Goal: Task Accomplishment & Management: Complete application form

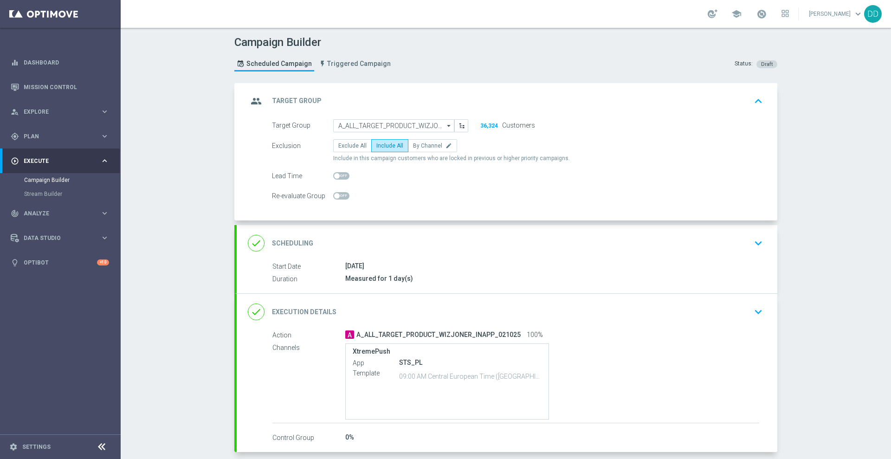
click at [513, 244] on div "done Scheduling keyboard_arrow_down" at bounding box center [507, 243] width 518 height 18
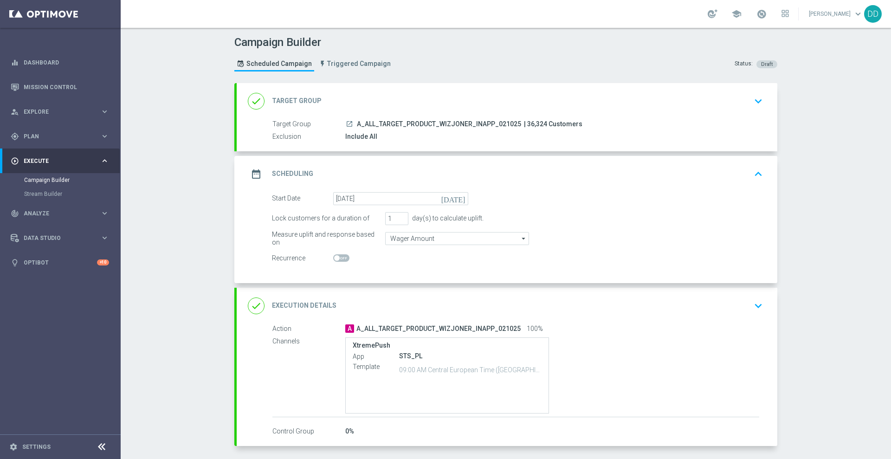
click at [614, 315] on div "done Execution Details keyboard_arrow_down" at bounding box center [507, 306] width 540 height 36
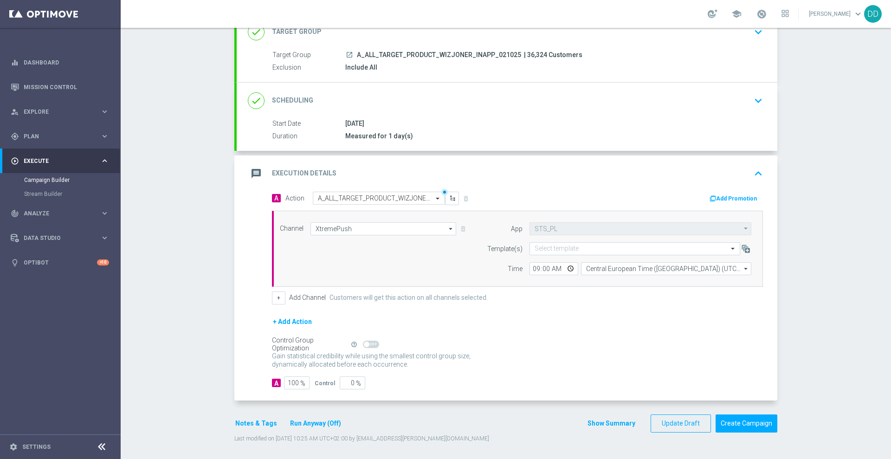
scroll to position [71, 0]
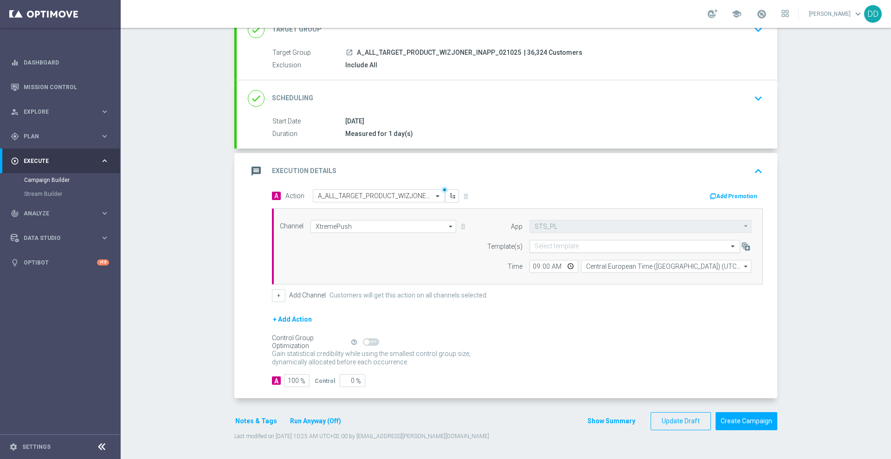
click at [563, 246] on input "text" at bounding box center [625, 247] width 182 height 8
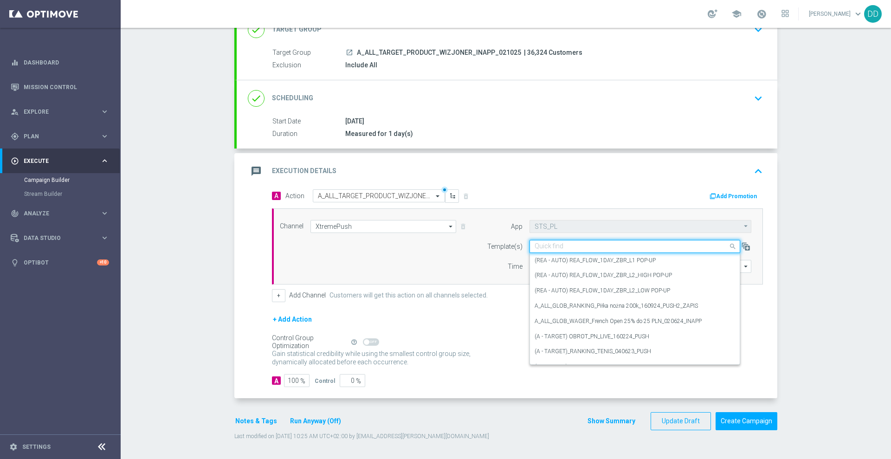
paste input "wykonane pod kątem cięcia 45 stopni i z lekkim nachyleniem w stronę wanny, tak …"
type input "wykonane pod kątem cięcia 45 stopni i z lekkim nachyleniem w stronę wanny, tak …"
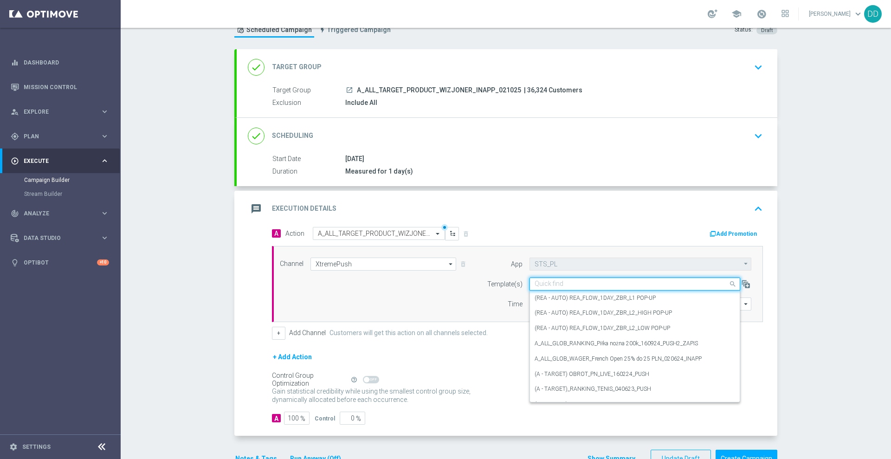
scroll to position [0, 0]
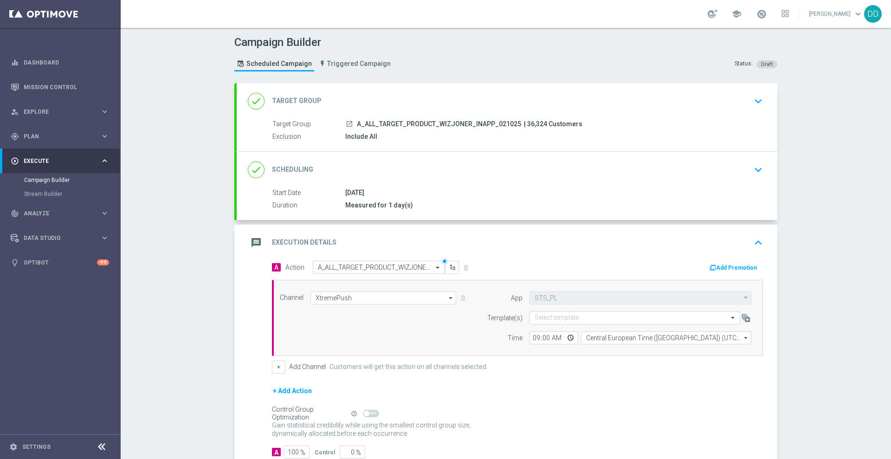
drag, startPoint x: 351, startPoint y: 121, endPoint x: 512, endPoint y: 123, distance: 160.5
click at [512, 123] on div "launch A_ALL_TARGET_PRODUCT_WIZJONER_INAPP_021025 | 36,324 Customers" at bounding box center [552, 123] width 414 height 9
copy span "A_ALL_TARGET_PRODUCT_WIZJONER_INAPP_021025"
click at [627, 309] on form "App STS_PL STS_PL arrow_drop_down Show Selected 0 of NaN STS_PL" at bounding box center [616, 317] width 269 height 53
click at [631, 319] on input "text" at bounding box center [625, 318] width 182 height 8
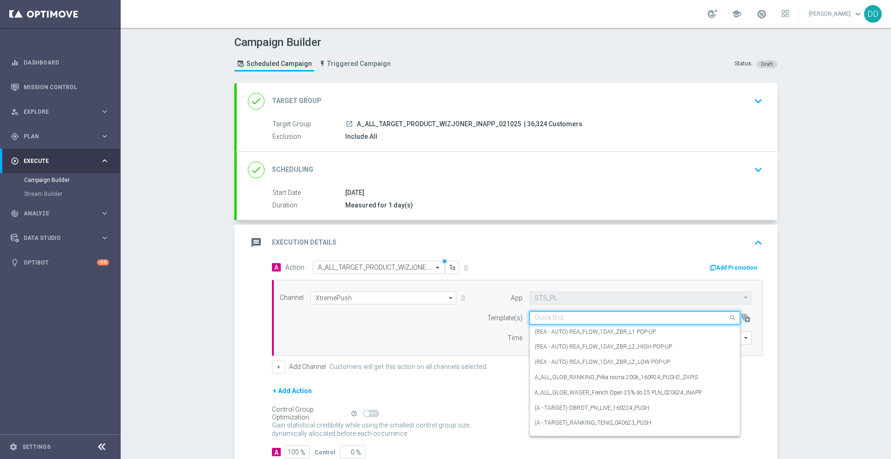
paste input "A_ALL_TARGET_PRODUCT_WIZJONER_INAPP_021025"
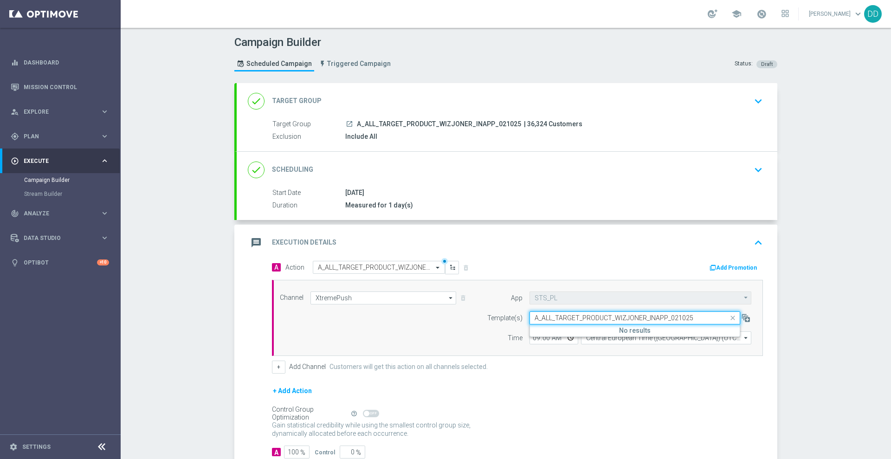
click at [534, 319] on input "A_ALL_TARGET_PRODUCT_WIZJONER_INAPP_021025" at bounding box center [625, 318] width 182 height 8
click at [694, 316] on input "A_ALL_TARGET_PRODUCT_WIZJONER_INAPP_021025" at bounding box center [625, 318] width 182 height 8
type input "A_ALL_TARGET_PRODUCT_WIZJONER_INAPP"
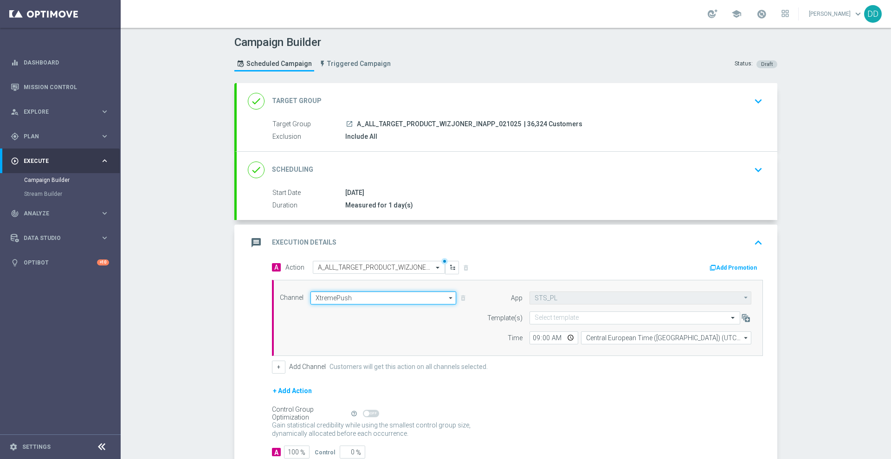
click at [421, 299] on input "XtremePush" at bounding box center [383, 297] width 146 height 13
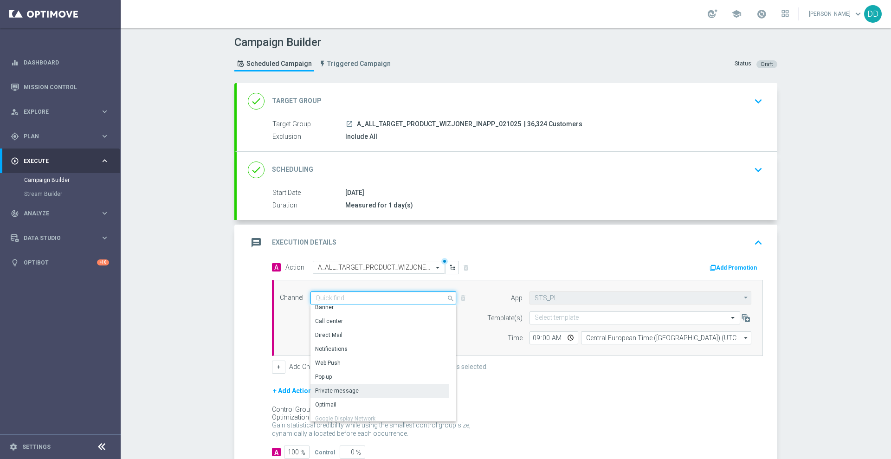
scroll to position [132, 0]
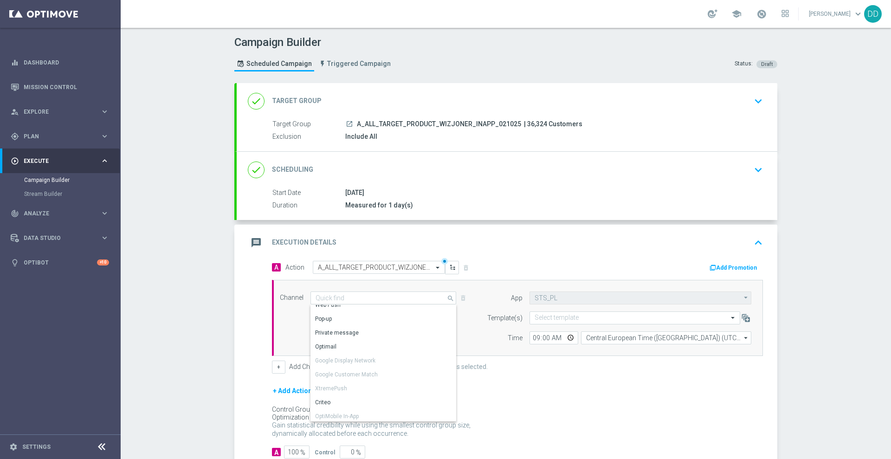
click at [565, 244] on div "message Execution Details keyboard_arrow_up" at bounding box center [507, 243] width 518 height 18
type input "XtremePush"
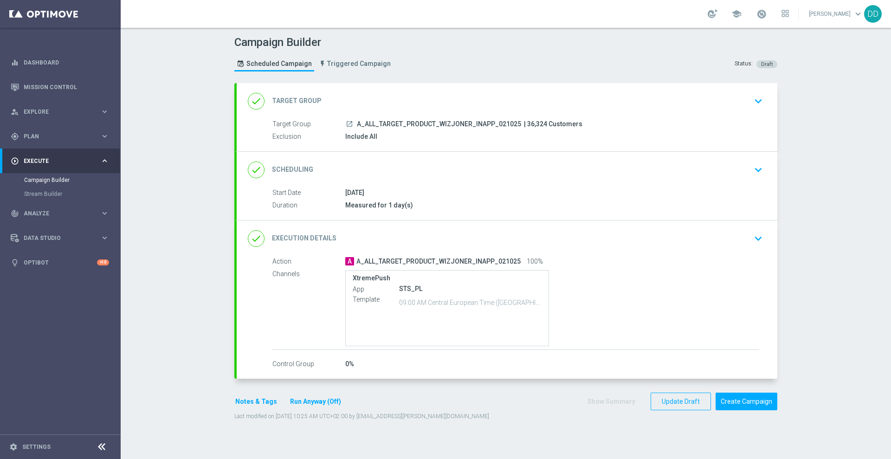
click at [568, 239] on div "done Execution Details keyboard_arrow_down" at bounding box center [507, 239] width 518 height 18
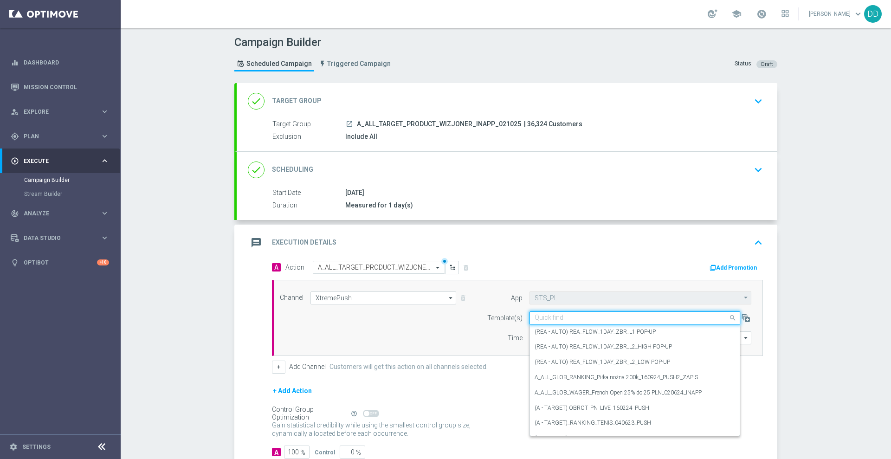
click at [618, 323] on div "Quick find" at bounding box center [634, 317] width 211 height 13
paste input "A_ALL_TARGET_PRODUCT_WIZJONER_INAPP_021025_"
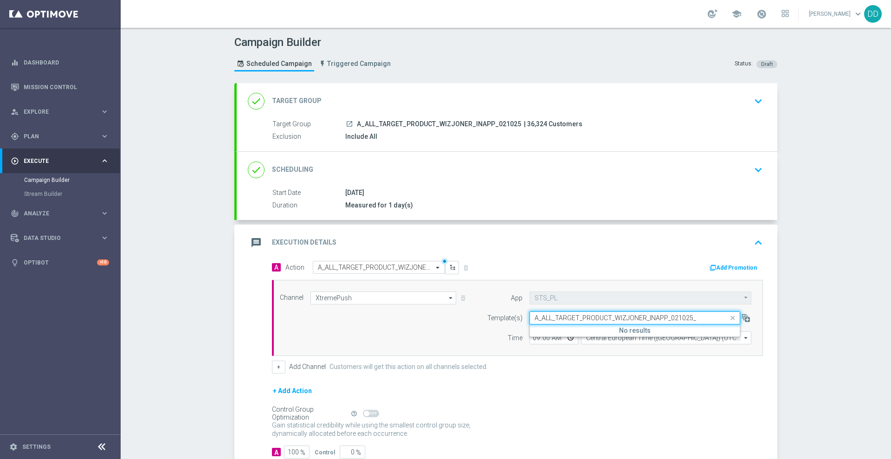
click at [530, 317] on div "A_ALL_TARGET_PRODUCT_WIZJONER_INAPP_021025_" at bounding box center [635, 318] width 210 height 8
drag, startPoint x: 529, startPoint y: 317, endPoint x: 498, endPoint y: 321, distance: 31.4
click at [498, 321] on div "Template(s) Quick find A_ALL_TARGET_PRODUCT_WIZJONER_INAPP_021025_ No results" at bounding box center [616, 317] width 283 height 13
type input "A_ALL_TARGET_PRODUCT_WIZJONER_INAPP_021025_"
drag, startPoint x: 530, startPoint y: 317, endPoint x: 523, endPoint y: 318, distance: 7.5
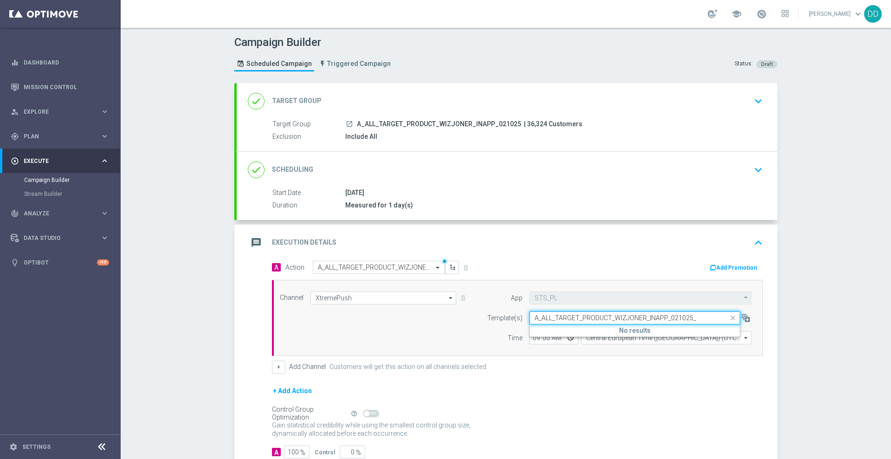
click at [523, 318] on div "Quick find A_ALL_TARGET_PRODUCT_WIZJONER_INAPP_021025_ No results" at bounding box center [640, 317] width 236 height 13
click at [625, 318] on input "A_ALL_TARGET_PRODUCT_WIZJONER_INAPP_021025_" at bounding box center [625, 318] width 182 height 8
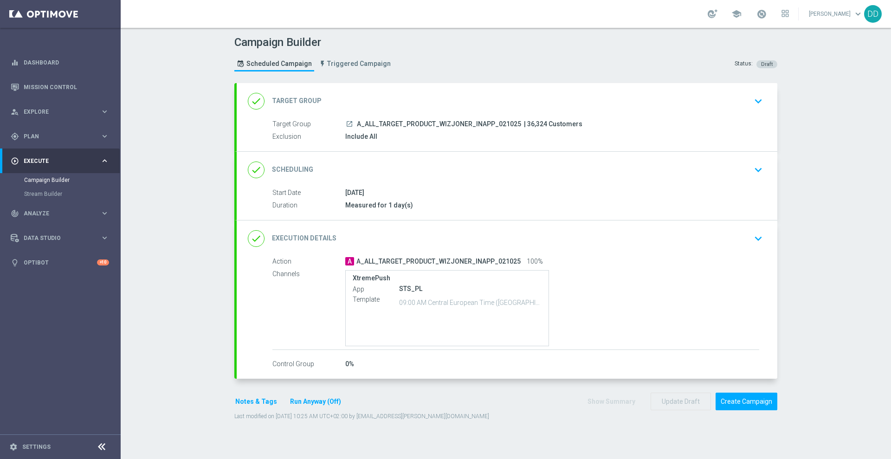
click at [599, 239] on div "done Execution Details keyboard_arrow_down" at bounding box center [507, 239] width 518 height 18
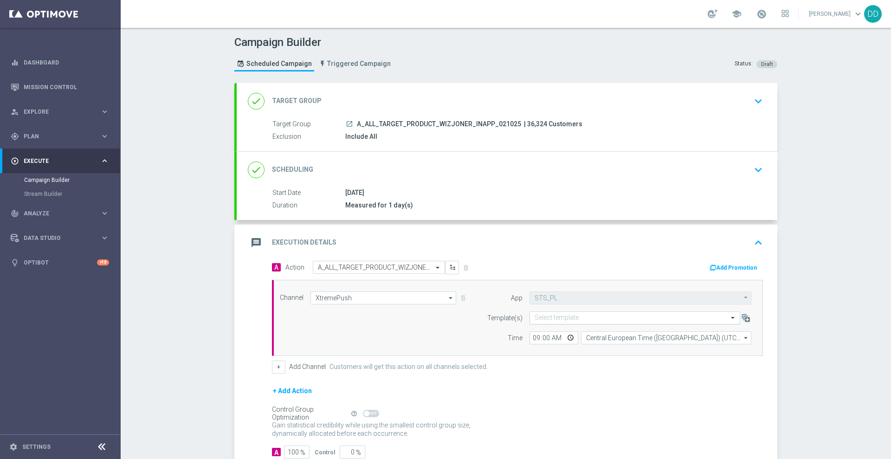
click at [628, 319] on input "text" at bounding box center [625, 318] width 182 height 8
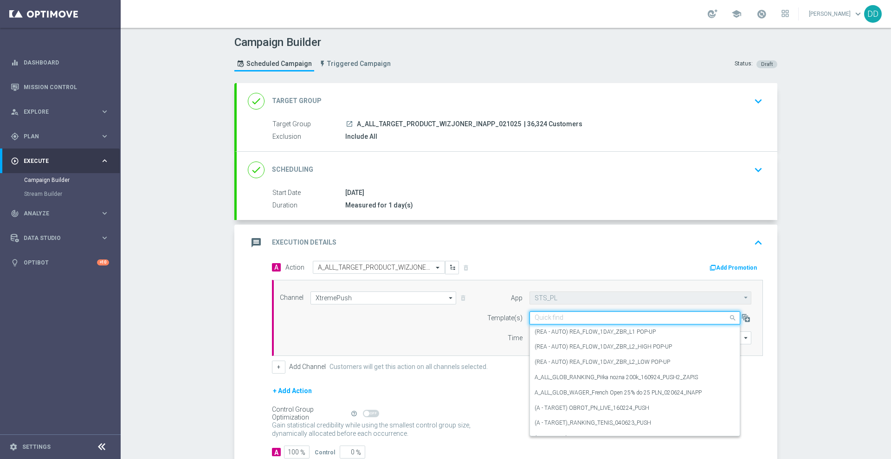
paste input "A_ALL_TARGET_PRODUCT_WIZJONER_INAPP_021025_"
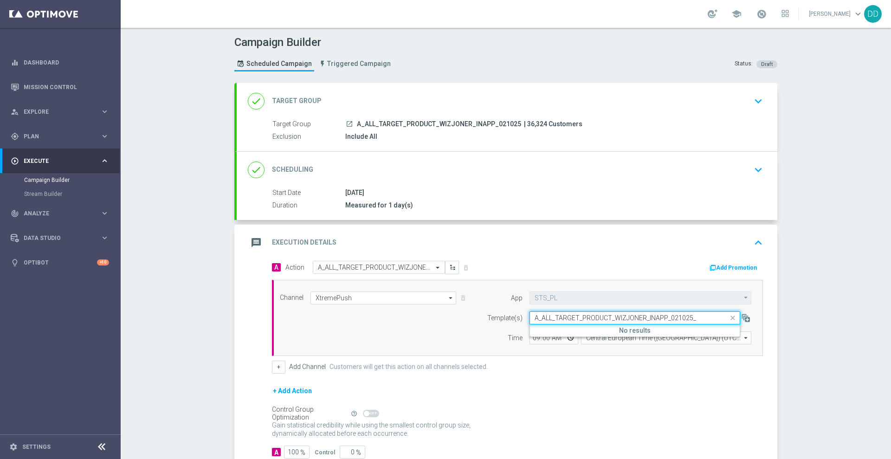
click at [534, 318] on input "A_ALL_TARGET_PRODUCT_WIZJONER_INAPP_021025_" at bounding box center [625, 318] width 182 height 8
click at [705, 322] on div "Quick find A_ALL_TARGET_PRODUCT_WIZJONER_INAPP_021025_" at bounding box center [634, 317] width 211 height 13
click at [703, 320] on input "A_ALL_TARGET_PRODUCT_WIZJONER_INAPP_021025_" at bounding box center [625, 318] width 182 height 8
type input "A_ALL_TARGET_PRODUCT_WIZJONER_INA"
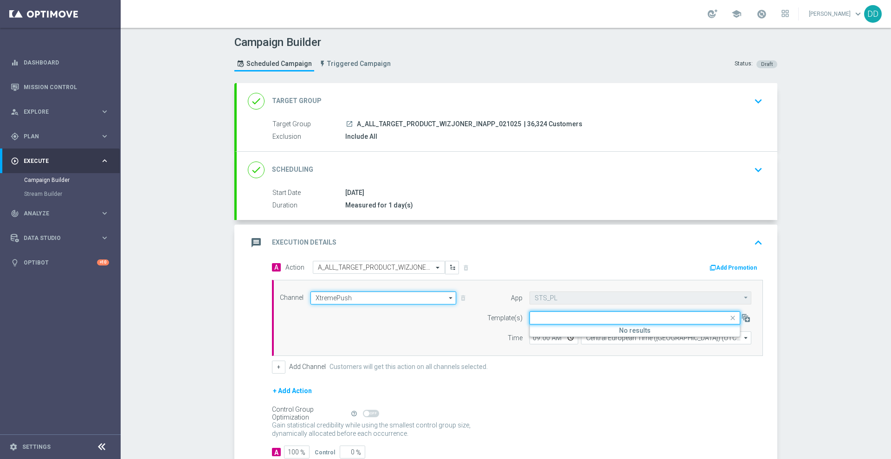
click at [397, 297] on input "XtremePush" at bounding box center [383, 297] width 146 height 13
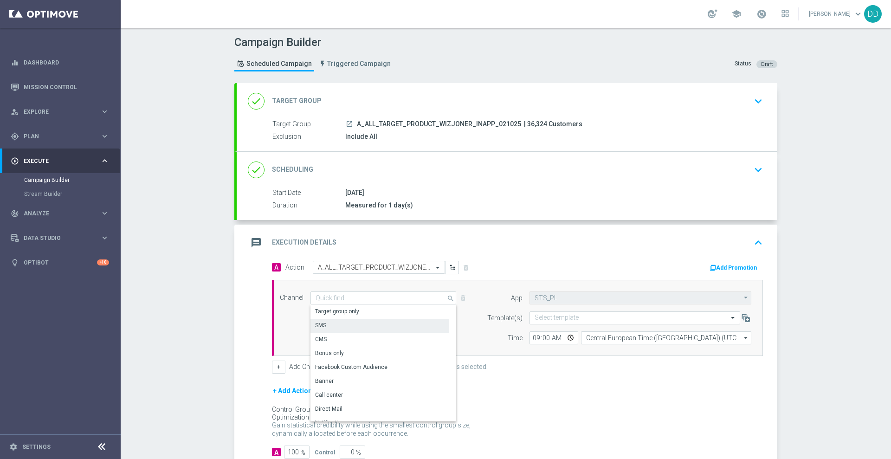
click at [389, 319] on div "SMS" at bounding box center [379, 325] width 138 height 13
type input "SMS"
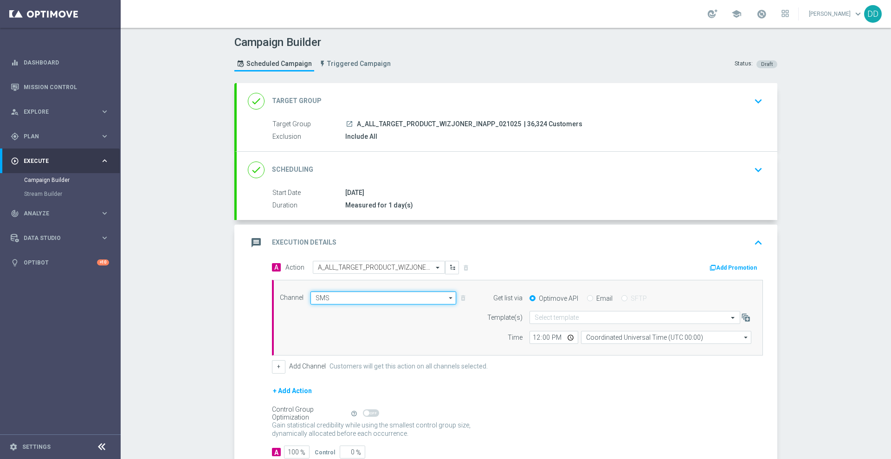
click at [395, 295] on input "SMS" at bounding box center [383, 297] width 146 height 13
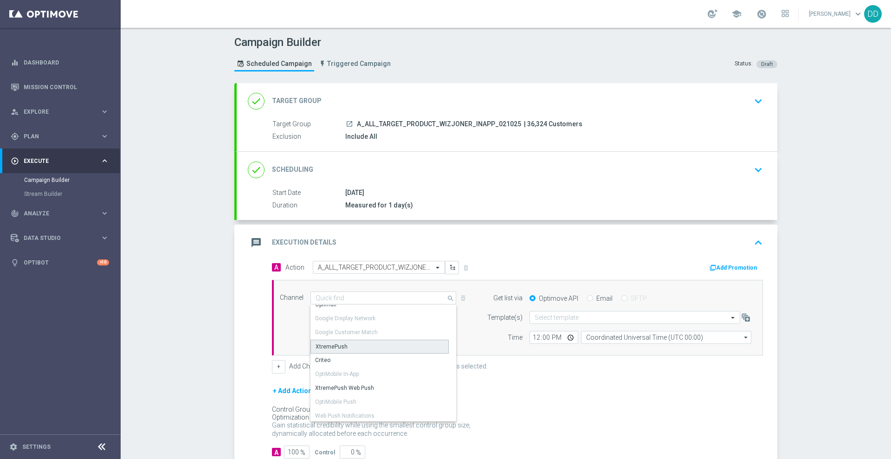
click at [367, 350] on div "XtremePush" at bounding box center [379, 347] width 138 height 14
type input "XtremePush"
click at [567, 321] on div "Select template" at bounding box center [634, 317] width 211 height 13
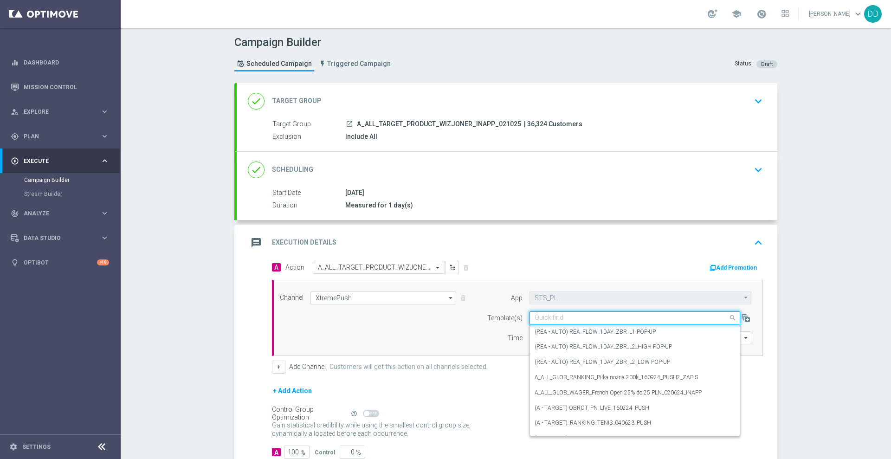
paste input "A_ALL_TARGET_PRODUCT_WIZJONER_INAPP_021025_"
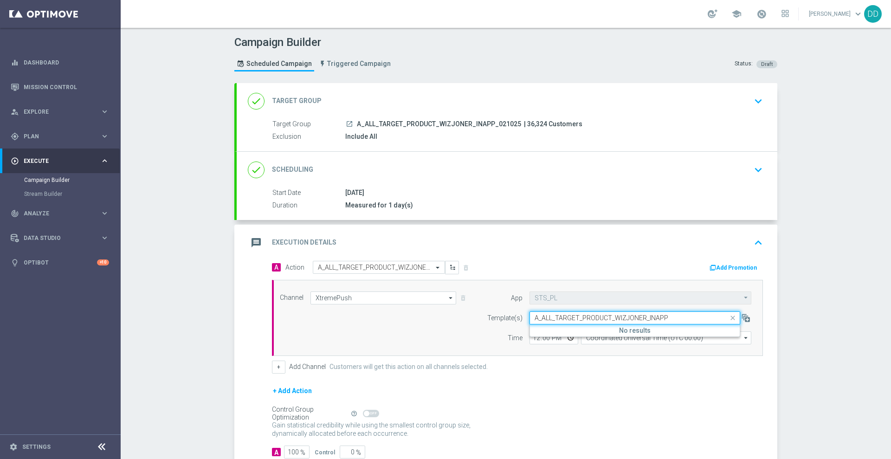
paste input "_021025_v2"
type input "A_ALL_TARGET_PRODUCT_WIZJONER_INAPP_021025_v2"
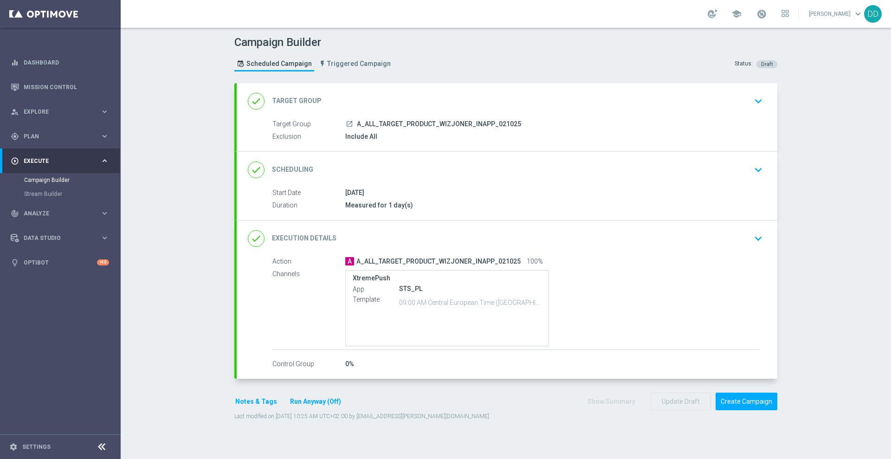
type input "A_ALL_TARGET_PRODUCT_WIZJONER_INAPP_021025"
click at [561, 105] on div "done Target Group keyboard_arrow_down" at bounding box center [507, 101] width 518 height 18
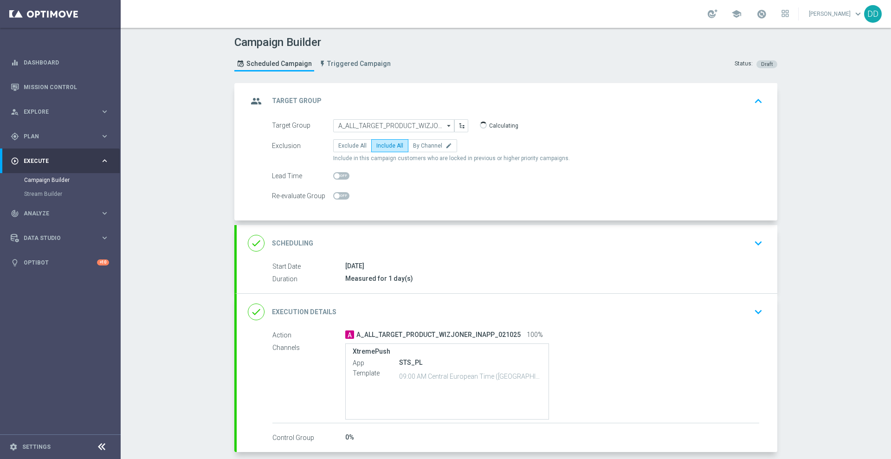
click at [560, 250] on div "done Scheduling keyboard_arrow_down" at bounding box center [507, 243] width 518 height 18
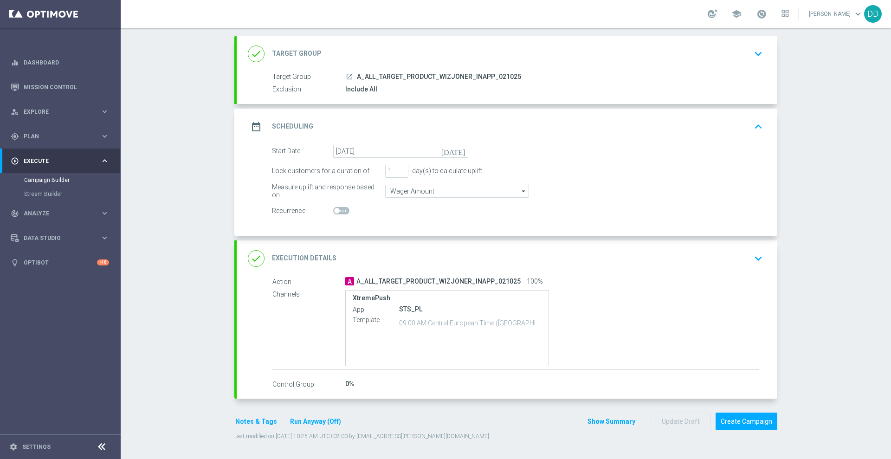
click at [614, 257] on div "done Execution Details keyboard_arrow_down" at bounding box center [507, 259] width 518 height 18
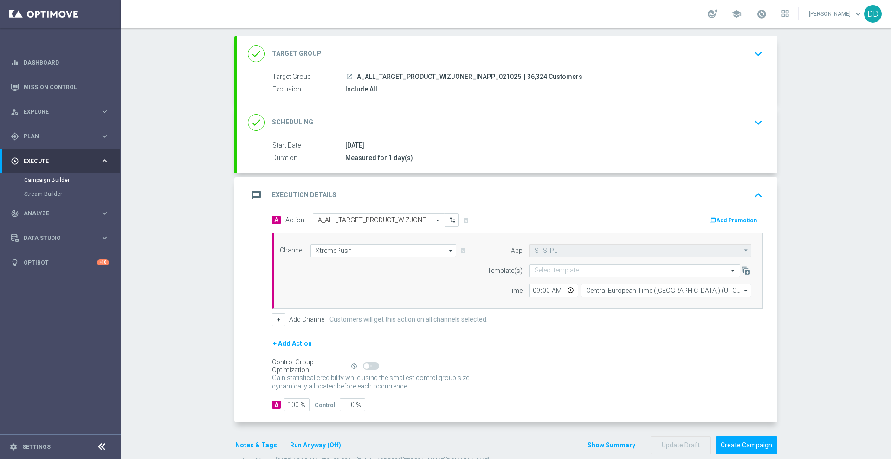
scroll to position [47, 0]
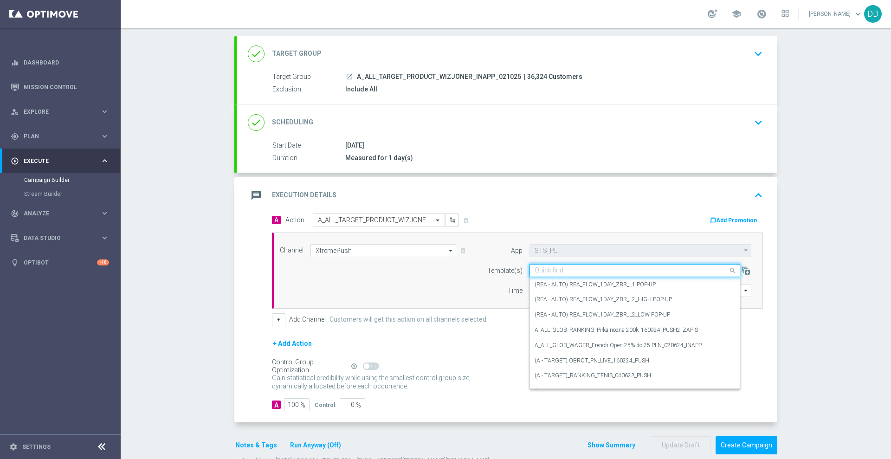
click at [594, 269] on input "text" at bounding box center [625, 271] width 182 height 8
paste input "A_ALL_TARGET_PRODUCT_WIZJONER_INAPP_021025_v2"
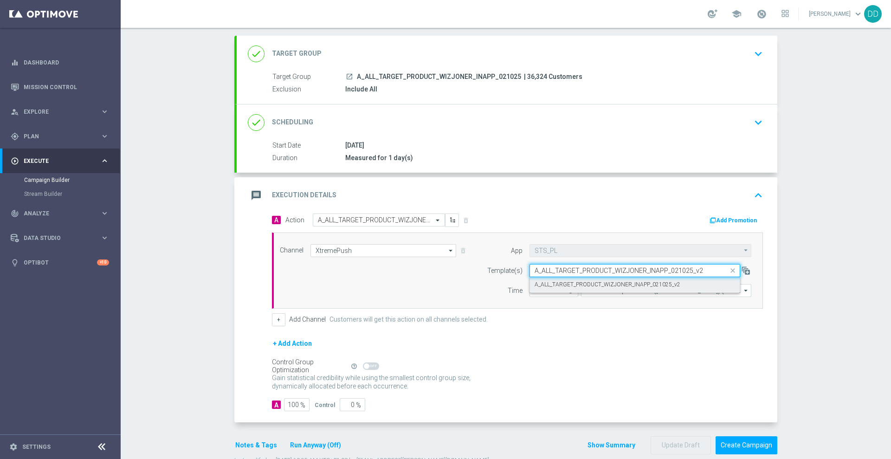
click at [609, 283] on label "A_ALL_TARGET_PRODUCT_WIZJONER_INAPP_021025_v2" at bounding box center [607, 285] width 146 height 8
type input "A_ALL_TARGET_PRODUCT_WIZJONER_INAPP_021025_v2"
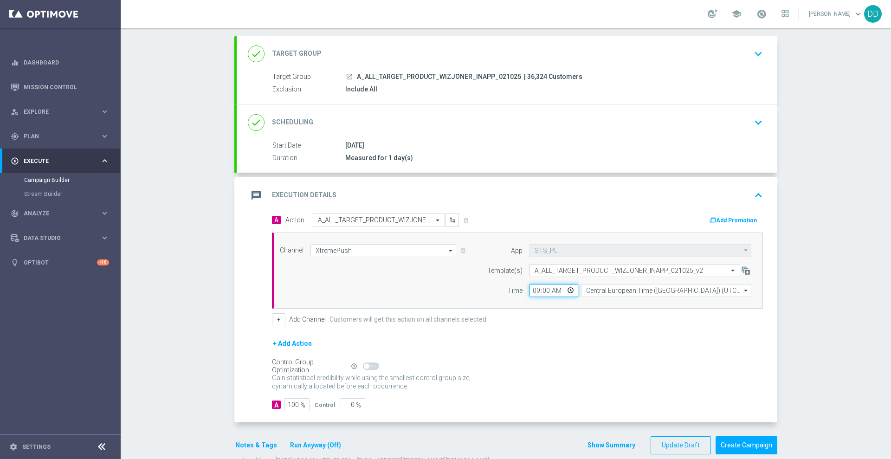
click at [533, 290] on input "09:00" at bounding box center [553, 290] width 49 height 13
click at [544, 293] on input "10:00" at bounding box center [553, 290] width 49 height 13
type input "10:25"
click at [606, 288] on input "Central European Time (Warsaw) (UTC +02:00)" at bounding box center [666, 290] width 170 height 13
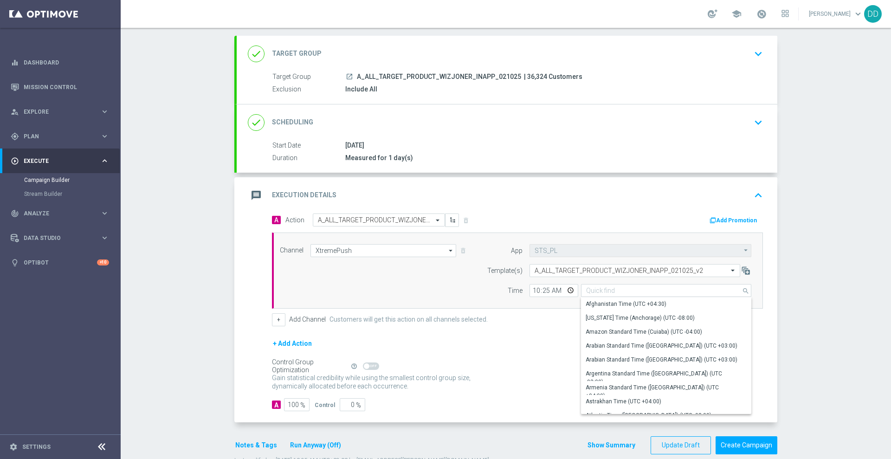
click at [619, 207] on div "message Execution Details keyboard_arrow_up" at bounding box center [507, 195] width 540 height 36
type input "Central European Time (Warsaw) (UTC +02:00)"
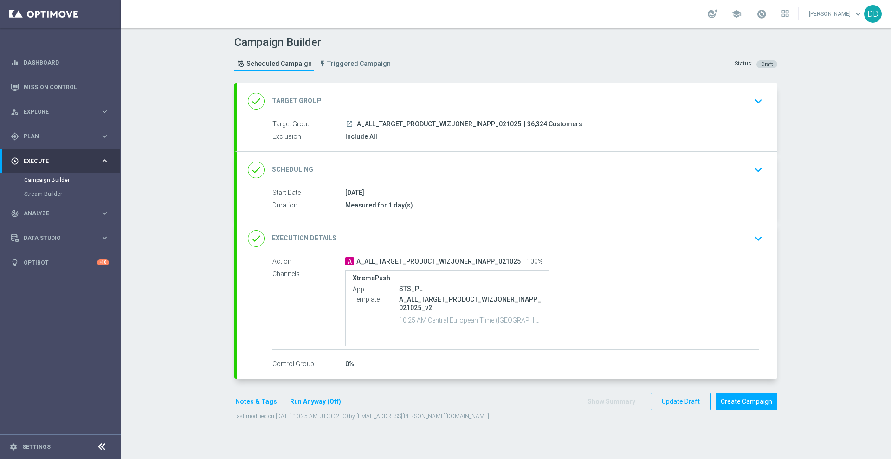
click at [562, 239] on div "done Execution Details keyboard_arrow_down" at bounding box center [507, 239] width 518 height 18
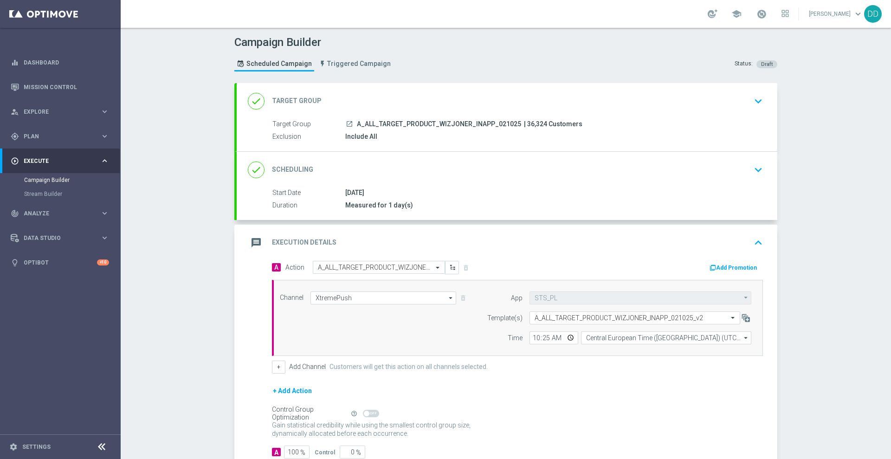
click at [519, 171] on div "done Scheduling keyboard_arrow_down Start Date 02 Oct 2025 Duration Measured fo…" at bounding box center [507, 186] width 540 height 68
click at [553, 80] on header "Campaign Builder Scheduled Campaign Triggered Campaign Status: Draft" at bounding box center [506, 55] width 770 height 55
click at [560, 105] on div "done Target Group keyboard_arrow_down" at bounding box center [507, 101] width 518 height 18
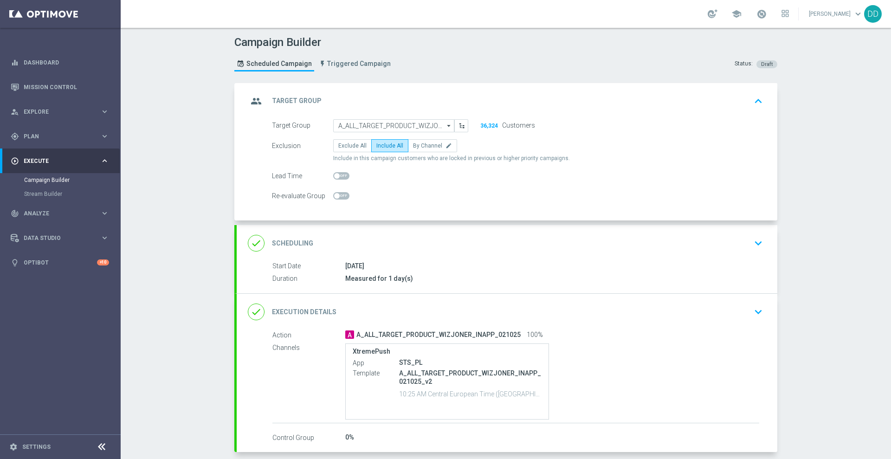
click at [538, 240] on div "done Scheduling keyboard_arrow_down" at bounding box center [507, 243] width 518 height 18
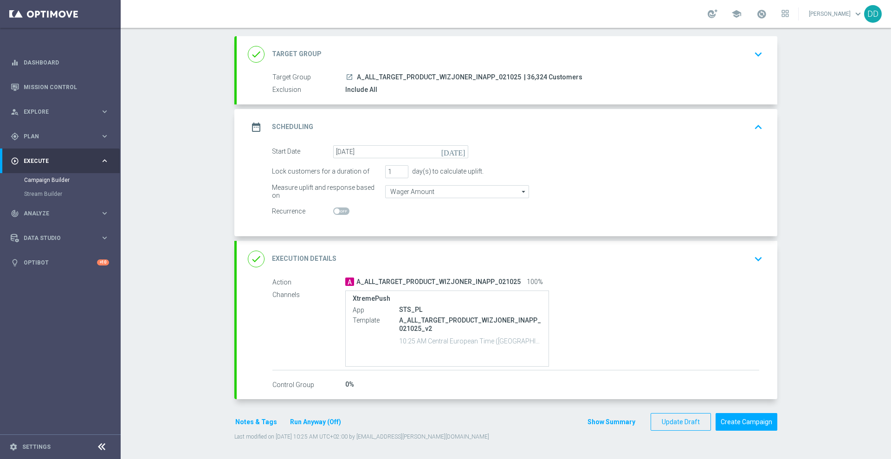
scroll to position [47, 0]
click at [583, 256] on div "done Execution Details keyboard_arrow_down" at bounding box center [507, 259] width 518 height 18
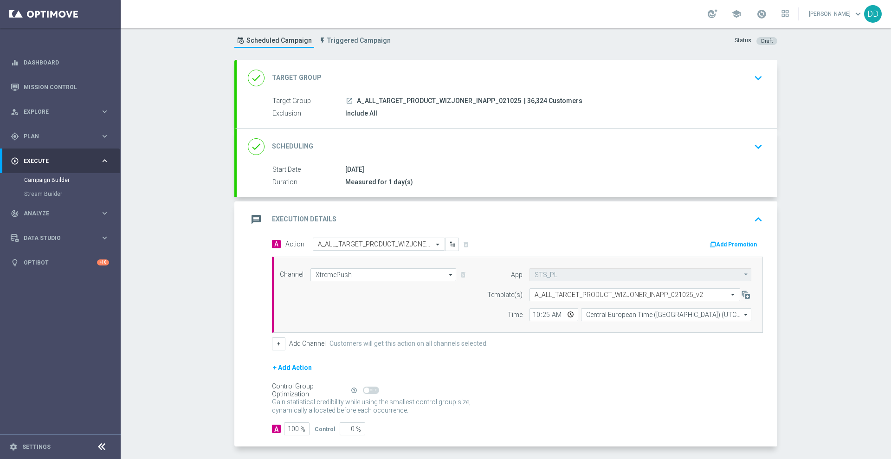
scroll to position [0, 0]
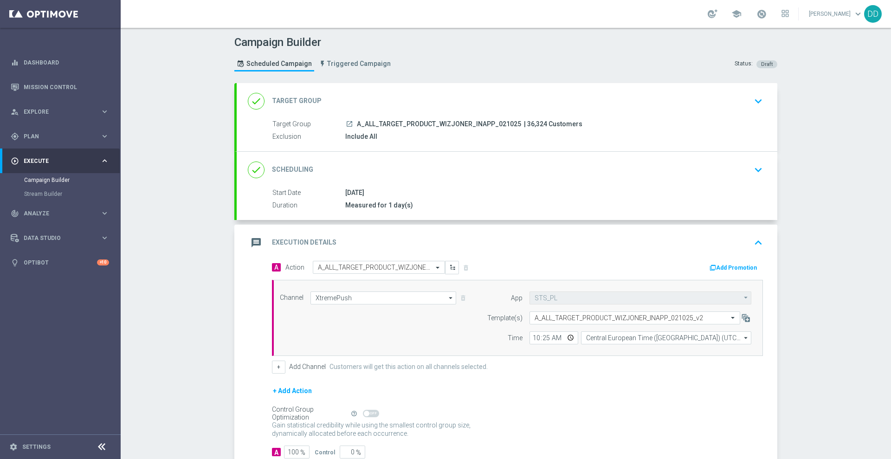
click at [679, 173] on div "done Scheduling keyboard_arrow_down" at bounding box center [507, 170] width 518 height 18
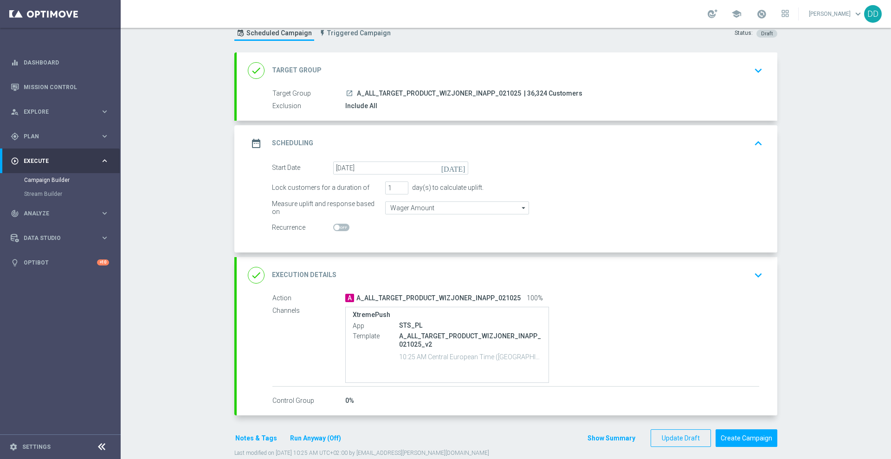
scroll to position [47, 0]
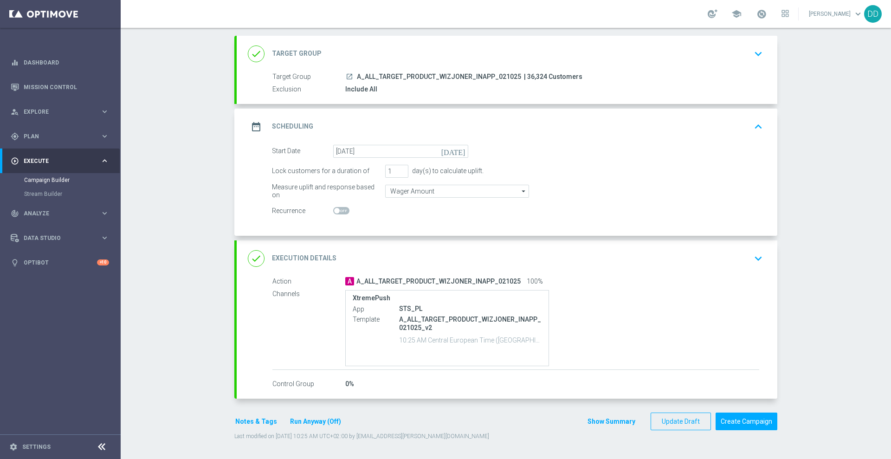
click at [699, 280] on div "A A_ALL_TARGET_PRODUCT_WIZJONER_INAPP_021025 100%" at bounding box center [552, 280] width 414 height 9
click at [696, 253] on div "done Execution Details keyboard_arrow_down" at bounding box center [507, 259] width 518 height 18
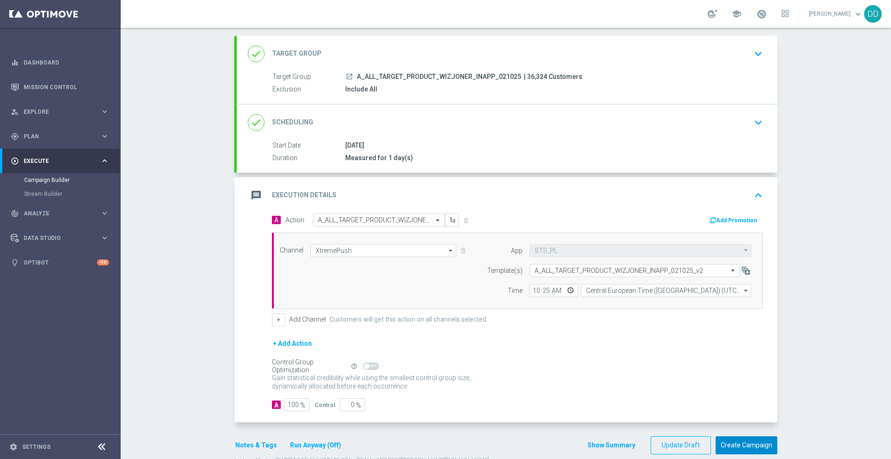
click at [753, 452] on button "Create Campaign" at bounding box center [746, 445] width 62 height 18
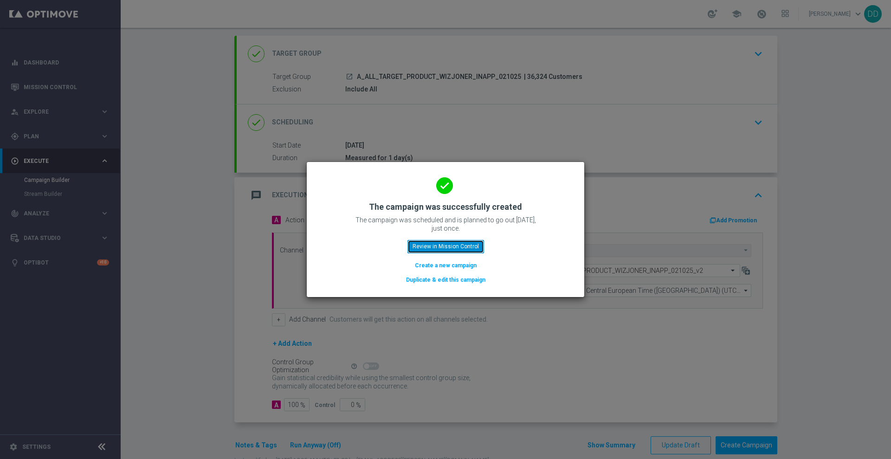
click at [467, 244] on button "Review in Mission Control" at bounding box center [445, 246] width 77 height 13
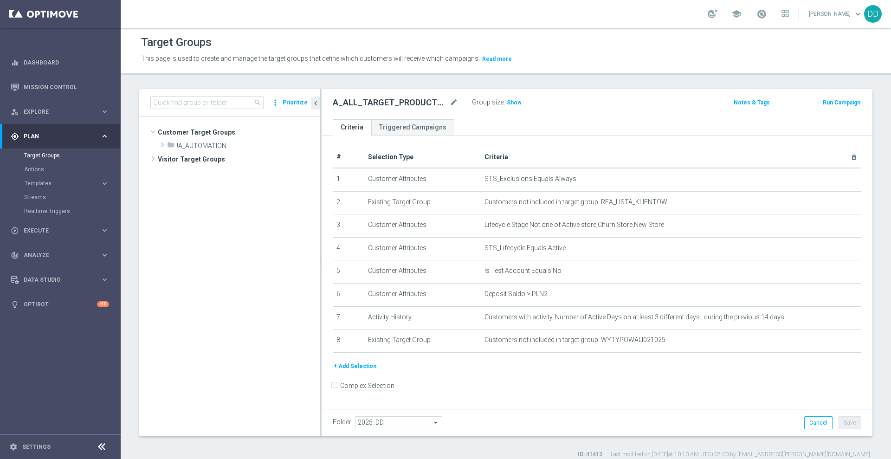
scroll to position [190, 0]
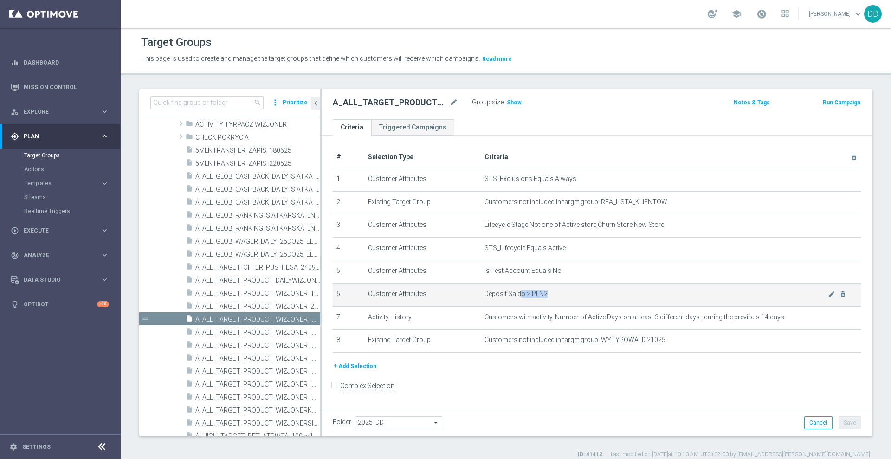
drag, startPoint x: 547, startPoint y: 296, endPoint x: 519, endPoint y: 297, distance: 28.3
click at [519, 297] on span "Deposit Saldo > PLN2" at bounding box center [655, 294] width 343 height 8
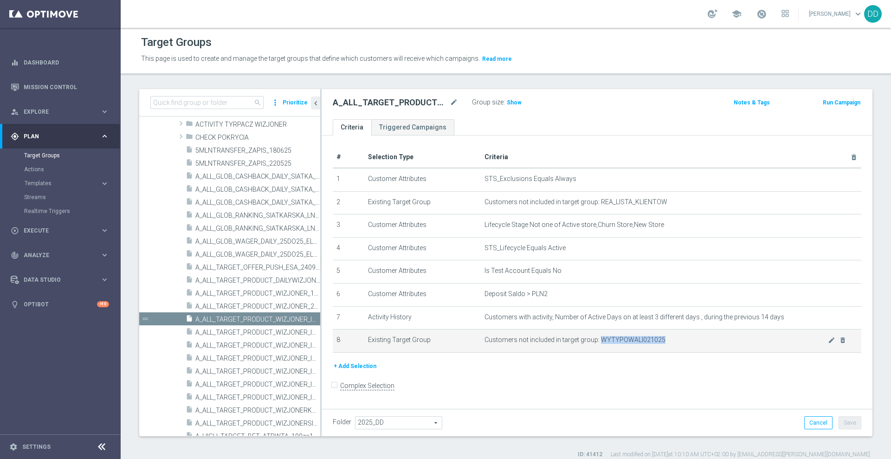
drag, startPoint x: 663, startPoint y: 340, endPoint x: 596, endPoint y: 342, distance: 67.3
click at [596, 342] on span "Customers not included in target group: WYTYPOWALI021025" at bounding box center [655, 340] width 343 height 8
click at [596, 341] on span "Customers not included in target group: WYTYPOWALI021025" at bounding box center [655, 340] width 343 height 8
